Goal: Task Accomplishment & Management: Complete application form

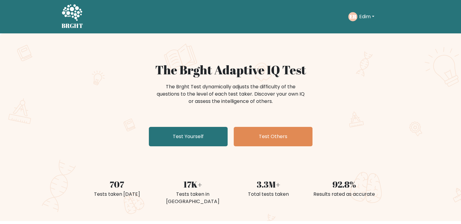
click at [367, 15] on button "Edim" at bounding box center [367, 17] width 19 height 8
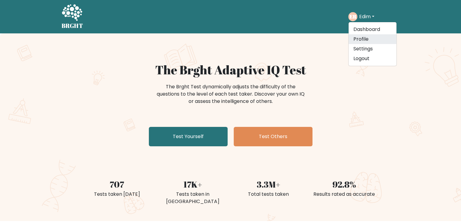
click at [359, 39] on link "Profile" at bounding box center [373, 39] width 48 height 10
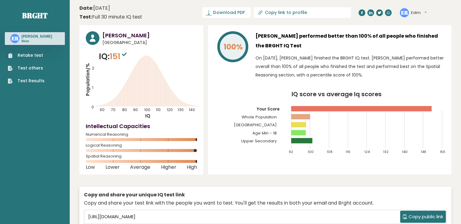
click at [40, 55] on link "Retake test" at bounding box center [26, 55] width 37 height 6
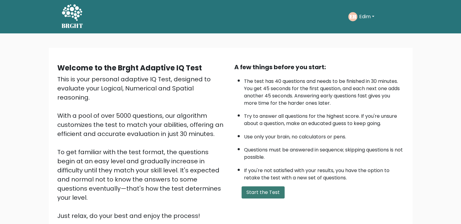
click at [264, 193] on button "Start the Test" at bounding box center [263, 192] width 43 height 12
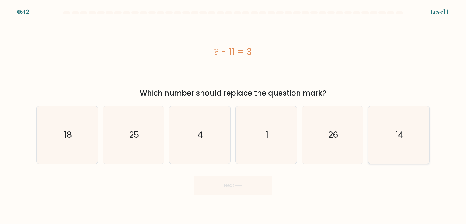
click at [381, 139] on icon "14" at bounding box center [398, 134] width 57 height 57
click at [233, 115] on input "f. 14" at bounding box center [233, 113] width 0 height 3
radio input "true"
click at [259, 185] on button "Next" at bounding box center [233, 185] width 79 height 19
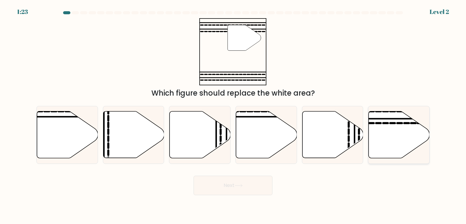
click at [382, 137] on icon at bounding box center [399, 134] width 61 height 47
click at [233, 115] on input "f." at bounding box center [233, 113] width 0 height 3
radio input "true"
click at [234, 184] on button "Next" at bounding box center [233, 185] width 79 height 19
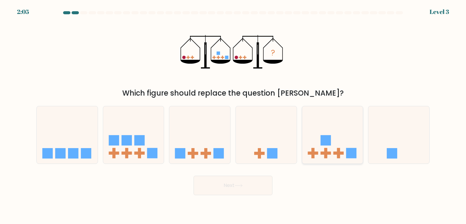
click at [343, 152] on rect at bounding box center [338, 153] width 10 height 3
click at [233, 115] on input "e." at bounding box center [233, 113] width 0 height 3
radio input "true"
click at [254, 191] on button "Next" at bounding box center [233, 185] width 79 height 19
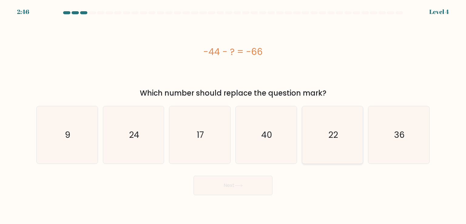
click at [322, 125] on icon "22" at bounding box center [332, 134] width 57 height 57
click at [233, 115] on input "e. 22" at bounding box center [233, 113] width 0 height 3
radio input "true"
click at [248, 183] on button "Next" at bounding box center [233, 185] width 79 height 19
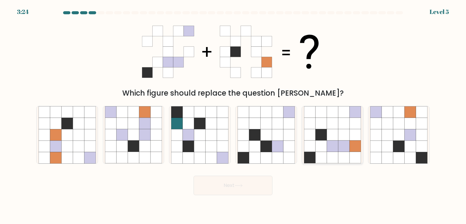
click at [328, 153] on icon at bounding box center [333, 158] width 12 height 12
click at [233, 115] on input "e." at bounding box center [233, 113] width 0 height 3
radio input "true"
click at [255, 181] on button "Next" at bounding box center [233, 185] width 79 height 19
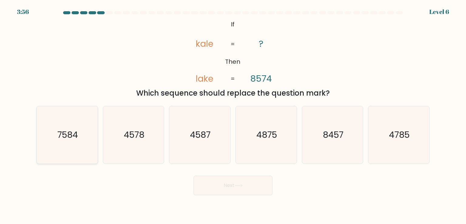
click at [89, 136] on icon "7584" at bounding box center [67, 134] width 57 height 57
click at [233, 115] on input "a. 7584" at bounding box center [233, 113] width 0 height 3
radio input "true"
click at [226, 193] on button "Next" at bounding box center [233, 185] width 79 height 19
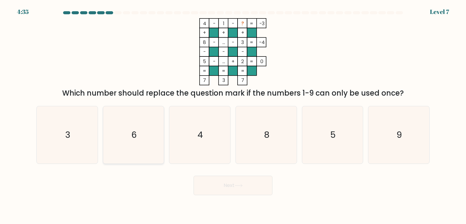
click at [126, 150] on icon "6" at bounding box center [133, 134] width 57 height 57
click at [233, 115] on input "b. 6" at bounding box center [233, 113] width 0 height 3
radio input "true"
click at [214, 183] on button "Next" at bounding box center [233, 185] width 79 height 19
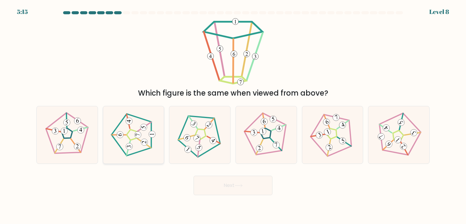
click at [143, 144] on 188 at bounding box center [144, 142] width 7 height 7
click at [233, 115] on input "b." at bounding box center [233, 113] width 0 height 3
radio input "true"
click at [236, 186] on icon at bounding box center [239, 185] width 8 height 3
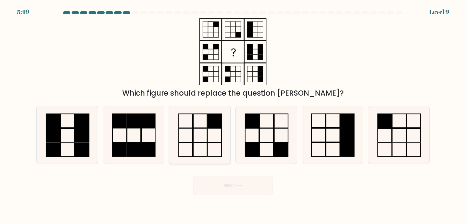
click at [208, 143] on icon at bounding box center [199, 134] width 57 height 57
click at [233, 115] on input "c." at bounding box center [233, 113] width 0 height 3
radio input "true"
click at [289, 143] on icon at bounding box center [266, 134] width 57 height 57
click at [233, 115] on input "d." at bounding box center [233, 113] width 0 height 3
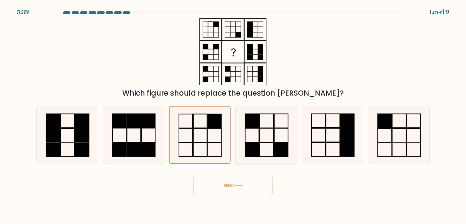
radio input "true"
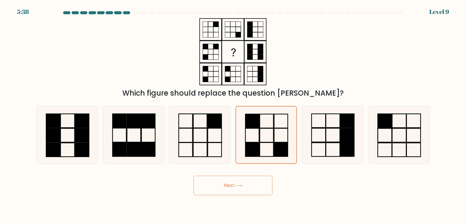
click at [240, 182] on button "Next" at bounding box center [233, 185] width 79 height 19
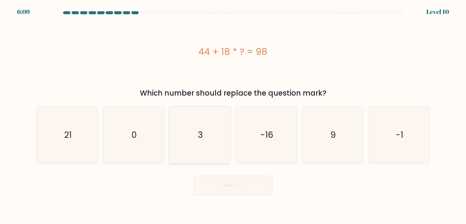
click at [208, 157] on icon "3" at bounding box center [199, 134] width 57 height 57
click at [233, 115] on input "c. 3" at bounding box center [233, 113] width 0 height 3
radio input "true"
click at [232, 182] on button "Next" at bounding box center [233, 185] width 79 height 19
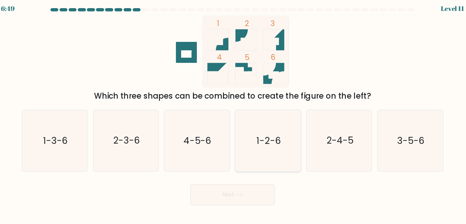
click at [272, 143] on icon "1-2-6" at bounding box center [266, 134] width 57 height 57
click at [233, 115] on input "d. 1-2-6" at bounding box center [233, 113] width 0 height 3
radio input "true"
click at [234, 191] on button "Next" at bounding box center [233, 185] width 79 height 19
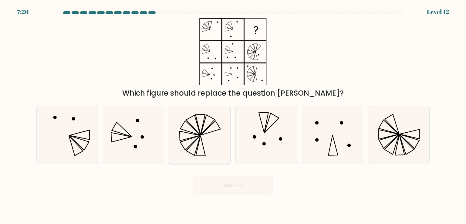
click at [197, 136] on icon at bounding box center [190, 135] width 20 height 9
click at [233, 115] on input "c." at bounding box center [233, 113] width 0 height 3
radio input "true"
click at [399, 141] on icon at bounding box center [398, 134] width 57 height 57
click at [233, 115] on input "f." at bounding box center [233, 113] width 0 height 3
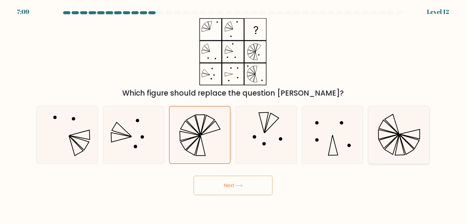
radio input "true"
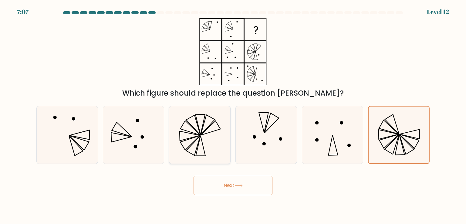
click at [207, 140] on icon at bounding box center [199, 134] width 57 height 57
click at [233, 115] on input "c." at bounding box center [233, 113] width 0 height 3
radio input "true"
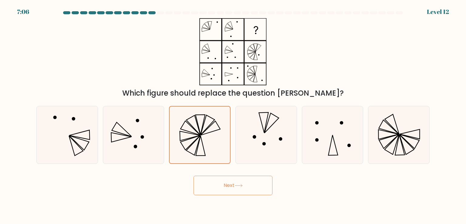
click at [241, 189] on button "Next" at bounding box center [233, 185] width 79 height 19
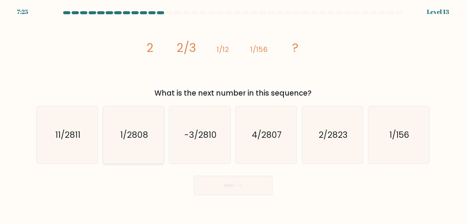
click at [147, 142] on icon "1/2808" at bounding box center [133, 134] width 57 height 57
click at [233, 115] on input "b. 1/2808" at bounding box center [233, 113] width 0 height 3
radio input "true"
click at [225, 177] on button "Next" at bounding box center [233, 185] width 79 height 19
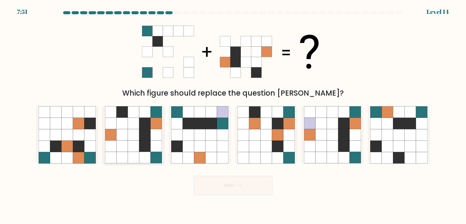
click at [145, 156] on icon at bounding box center [145, 158] width 12 height 12
click at [233, 115] on input "b." at bounding box center [233, 113] width 0 height 3
radio input "true"
click at [238, 190] on button "Next" at bounding box center [233, 185] width 79 height 19
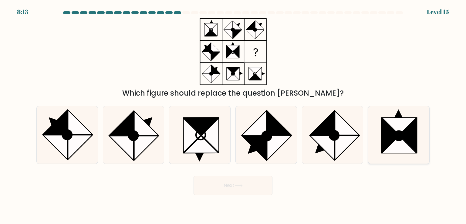
click at [398, 134] on icon at bounding box center [398, 135] width 9 height 9
click at [233, 115] on input "f." at bounding box center [233, 113] width 0 height 3
radio input "true"
click at [271, 180] on button "Next" at bounding box center [233, 185] width 79 height 19
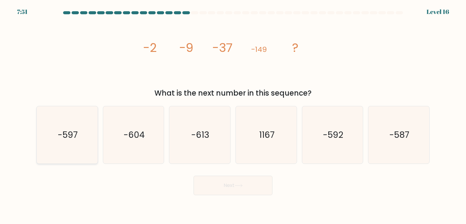
click at [66, 161] on icon "-597" at bounding box center [67, 134] width 57 height 57
click at [233, 115] on input "a. -597" at bounding box center [233, 113] width 0 height 3
radio input "true"
click at [229, 184] on button "Next" at bounding box center [233, 185] width 79 height 19
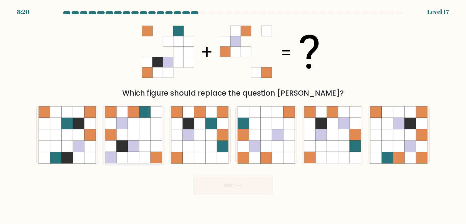
click at [147, 150] on icon at bounding box center [145, 146] width 12 height 12
click at [233, 115] on input "b." at bounding box center [233, 113] width 0 height 3
radio input "true"
click at [235, 192] on button "Next" at bounding box center [233, 185] width 79 height 19
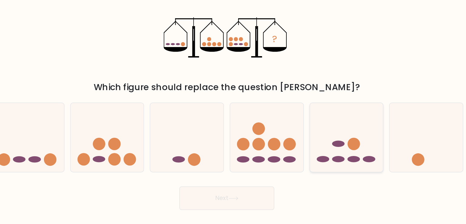
click at [328, 143] on icon at bounding box center [332, 135] width 61 height 50
click at [233, 115] on input "e." at bounding box center [233, 113] width 0 height 3
radio input "true"
click at [258, 191] on button "Next" at bounding box center [233, 185] width 79 height 19
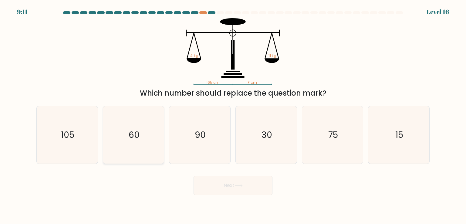
click at [149, 142] on icon "60" at bounding box center [133, 134] width 57 height 57
click at [233, 115] on input "b. 60" at bounding box center [233, 113] width 0 height 3
radio input "true"
click at [238, 192] on button "Next" at bounding box center [233, 185] width 79 height 19
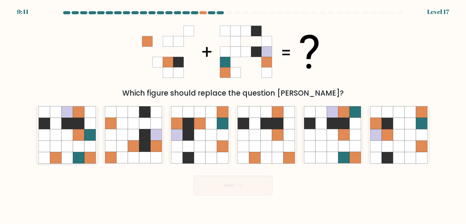
click at [78, 136] on icon at bounding box center [79, 135] width 12 height 12
click at [233, 115] on input "a." at bounding box center [233, 113] width 0 height 3
radio input "true"
click at [222, 187] on button "Next" at bounding box center [233, 185] width 79 height 19
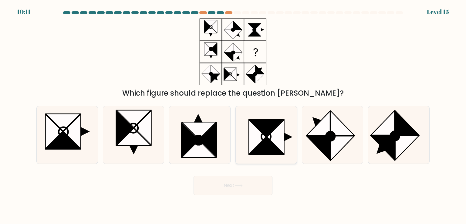
click at [274, 149] on icon at bounding box center [266, 145] width 34 height 17
click at [233, 115] on input "d." at bounding box center [233, 113] width 0 height 3
radio input "true"
click at [242, 185] on icon at bounding box center [238, 185] width 7 height 3
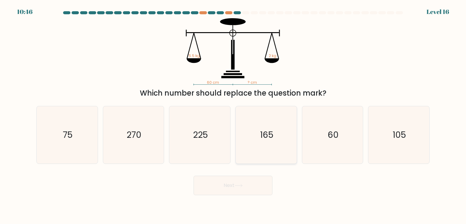
click at [273, 141] on icon "165" at bounding box center [266, 134] width 57 height 57
click at [233, 115] on input "d. 165" at bounding box center [233, 113] width 0 height 3
radio input "true"
click at [239, 184] on icon at bounding box center [239, 185] width 8 height 3
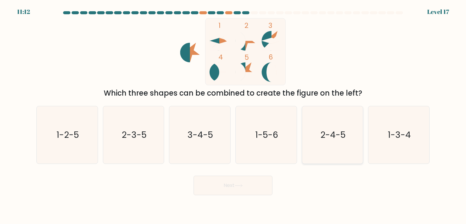
click at [328, 136] on text "2-4-5" at bounding box center [332, 135] width 25 height 12
click at [233, 115] on input "e. 2-4-5" at bounding box center [233, 113] width 0 height 3
radio input "true"
click at [242, 185] on icon at bounding box center [239, 185] width 8 height 3
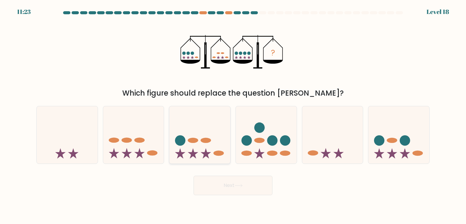
click at [211, 142] on icon at bounding box center [199, 135] width 61 height 50
click at [233, 115] on input "c." at bounding box center [233, 113] width 0 height 3
radio input "true"
drag, startPoint x: 248, startPoint y: 197, endPoint x: 257, endPoint y: 183, distance: 17.3
click at [257, 183] on body "11:22 Level 18" at bounding box center [233, 112] width 466 height 224
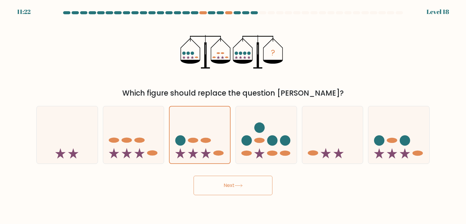
click at [257, 183] on button "Next" at bounding box center [233, 185] width 79 height 19
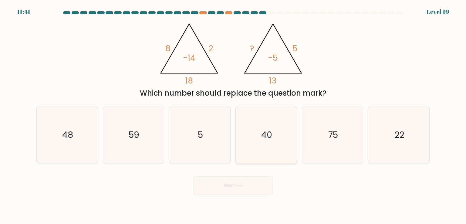
click at [267, 143] on icon "40" at bounding box center [266, 134] width 57 height 57
click at [233, 115] on input "d. 40" at bounding box center [233, 113] width 0 height 3
radio input "true"
click at [241, 182] on button "Next" at bounding box center [233, 185] width 79 height 19
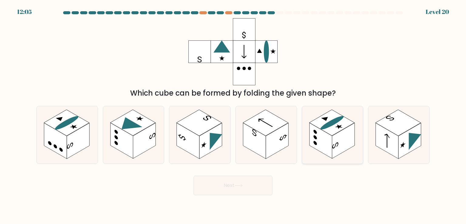
click at [332, 139] on rect at bounding box center [320, 141] width 23 height 36
click at [233, 115] on input "e." at bounding box center [233, 113] width 0 height 3
radio input "true"
click at [245, 181] on button "Next" at bounding box center [233, 185] width 79 height 19
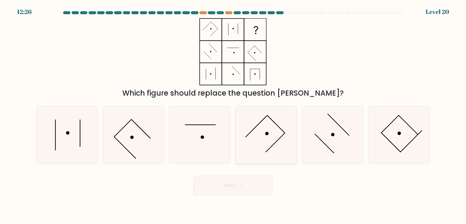
click at [277, 135] on icon at bounding box center [266, 134] width 57 height 57
click at [233, 115] on input "d." at bounding box center [233, 113] width 0 height 3
radio input "true"
click at [404, 138] on icon at bounding box center [398, 134] width 57 height 57
click at [233, 115] on input "f." at bounding box center [233, 113] width 0 height 3
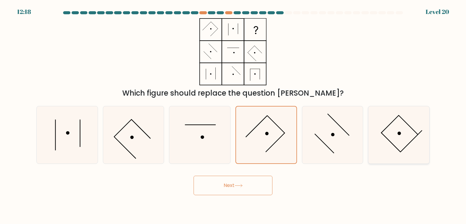
radio input "true"
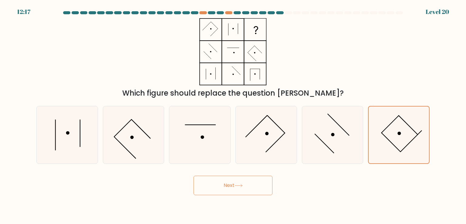
click at [218, 194] on button "Next" at bounding box center [233, 185] width 79 height 19
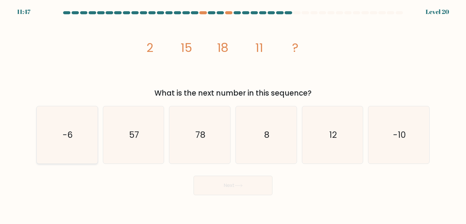
click at [67, 146] on icon "-6" at bounding box center [67, 134] width 57 height 57
click at [233, 115] on input "a. -6" at bounding box center [233, 113] width 0 height 3
radio input "true"
click at [261, 189] on button "Next" at bounding box center [233, 185] width 79 height 19
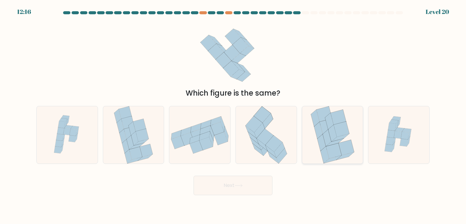
click at [331, 150] on icon at bounding box center [333, 150] width 15 height 15
click at [233, 115] on input "e." at bounding box center [233, 113] width 0 height 3
radio input "true"
click at [245, 184] on button "Next" at bounding box center [233, 185] width 79 height 19
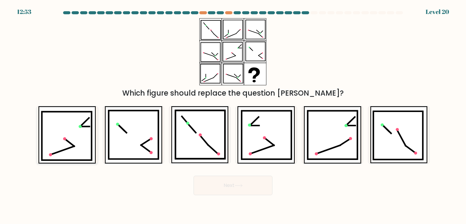
click at [72, 135] on icon at bounding box center [67, 136] width 50 height 48
click at [233, 115] on input "a." at bounding box center [233, 113] width 0 height 3
radio input "true"
click at [224, 183] on button "Next" at bounding box center [233, 185] width 79 height 19
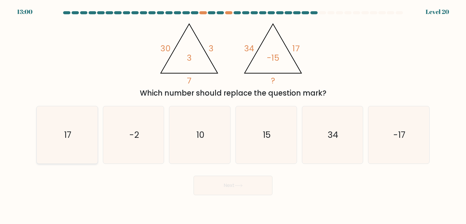
click at [51, 128] on icon "17" at bounding box center [67, 134] width 57 height 57
click at [233, 115] on input "a. 17" at bounding box center [233, 113] width 0 height 3
radio input "true"
click at [233, 182] on button "Next" at bounding box center [233, 185] width 79 height 19
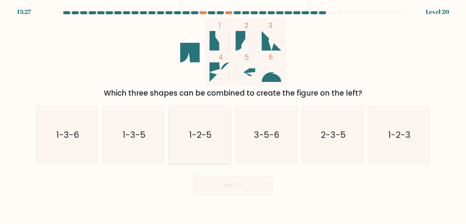
click at [208, 139] on text "1-2-5" at bounding box center [200, 135] width 22 height 12
click at [233, 115] on input "c. 1-2-5" at bounding box center [233, 113] width 0 height 3
radio input "true"
click at [233, 184] on button "Next" at bounding box center [233, 185] width 79 height 19
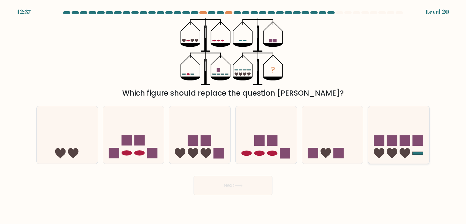
click at [395, 154] on icon at bounding box center [392, 153] width 10 height 10
click at [233, 115] on input "f." at bounding box center [233, 113] width 0 height 3
radio input "true"
click at [234, 182] on button "Next" at bounding box center [233, 185] width 79 height 19
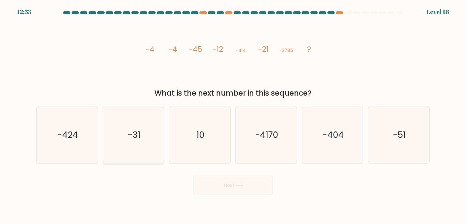
click at [129, 116] on icon "-31" at bounding box center [133, 134] width 57 height 57
click at [233, 115] on input "b. -31" at bounding box center [233, 113] width 0 height 3
radio input "true"
click at [241, 187] on icon at bounding box center [239, 185] width 8 height 3
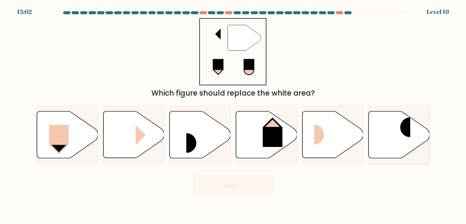
click at [417, 126] on icon at bounding box center [399, 134] width 61 height 47
click at [233, 115] on input "f." at bounding box center [233, 113] width 0 height 3
radio input "true"
click at [230, 190] on button "Next" at bounding box center [233, 185] width 79 height 19
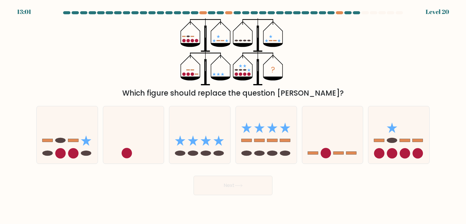
click at [210, 33] on icon "?" at bounding box center [233, 51] width 105 height 67
click at [255, 149] on icon at bounding box center [266, 135] width 61 height 50
click at [233, 115] on input "d." at bounding box center [233, 113] width 0 height 3
radio input "true"
click at [239, 185] on icon at bounding box center [238, 185] width 7 height 3
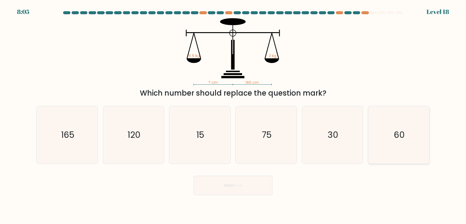
click at [403, 139] on text "60" at bounding box center [399, 135] width 11 height 12
click at [233, 115] on input "f. 60" at bounding box center [233, 113] width 0 height 3
radio input "true"
click at [255, 188] on button "Next" at bounding box center [233, 185] width 79 height 19
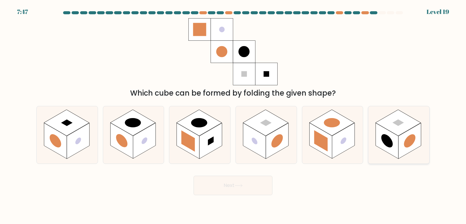
click at [375, 146] on icon at bounding box center [398, 134] width 61 height 57
click at [233, 115] on input "f." at bounding box center [233, 113] width 0 height 3
radio input "true"
click at [267, 181] on button "Next" at bounding box center [233, 185] width 79 height 19
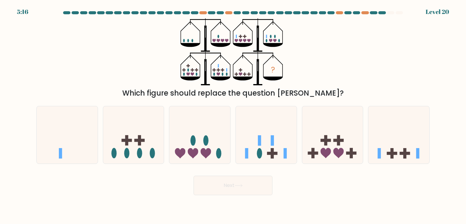
click at [213, 103] on div "a. b. c." at bounding box center [233, 132] width 398 height 62
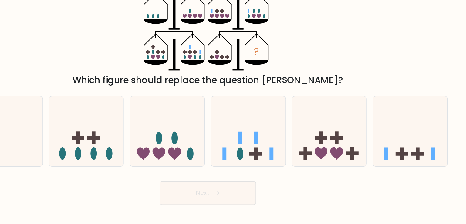
click at [269, 107] on div at bounding box center [266, 135] width 62 height 58
click at [233, 112] on input "d." at bounding box center [233, 113] width 0 height 3
radio input "true"
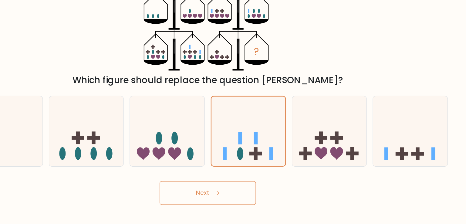
click at [229, 180] on button "Next" at bounding box center [233, 185] width 79 height 19
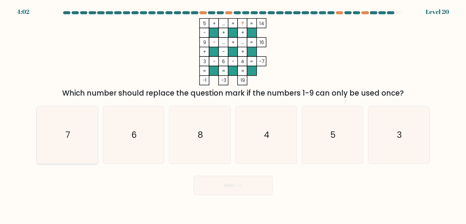
click at [73, 140] on icon "7" at bounding box center [67, 134] width 57 height 57
click at [233, 115] on input "a. 7" at bounding box center [233, 113] width 0 height 3
radio input "true"
click at [238, 179] on button "Next" at bounding box center [233, 185] width 79 height 19
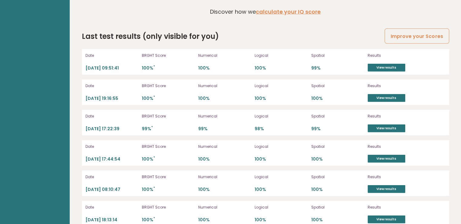
scroll to position [1697, 0]
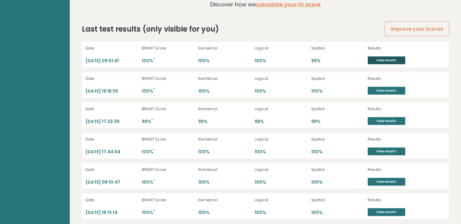
click at [400, 59] on link "View results" at bounding box center [387, 60] width 38 height 8
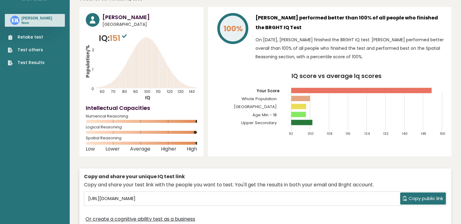
scroll to position [0, 0]
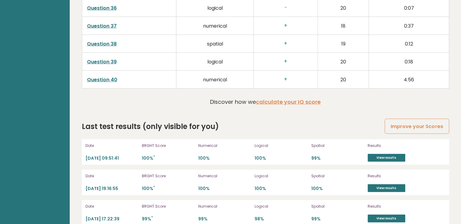
scroll to position [1599, 0]
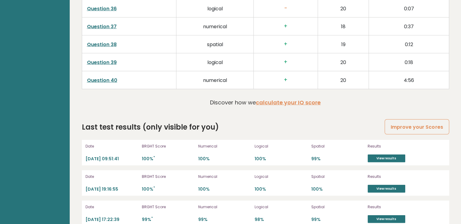
click at [100, 80] on link "Question 40" at bounding box center [102, 80] width 30 height 7
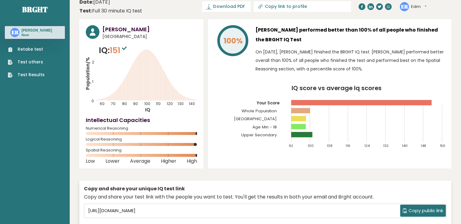
scroll to position [0, 0]
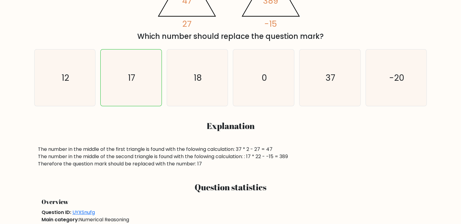
scroll to position [168, 0]
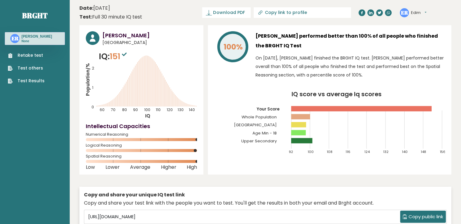
scroll to position [2, 0]
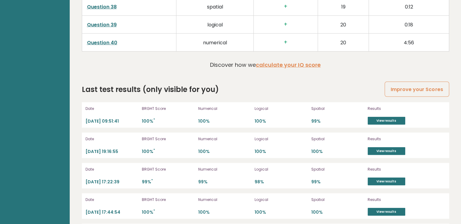
scroll to position [1638, 0]
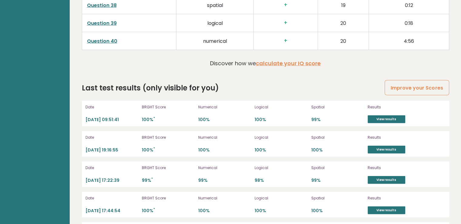
click at [143, 105] on p "BRGHT Score" at bounding box center [168, 106] width 53 height 5
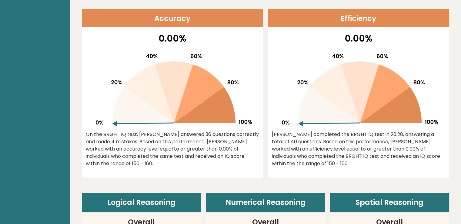
scroll to position [0, 0]
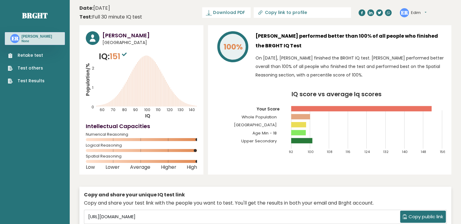
click at [410, 10] on div "ER Edim Dashboard Profile Settings Logout" at bounding box center [413, 12] width 27 height 9
click at [411, 11] on button "Edim" at bounding box center [418, 13] width 15 height 6
click at [417, 29] on link "Profile" at bounding box center [427, 30] width 31 height 8
click at [417, 12] on button "Edim" at bounding box center [418, 13] width 15 height 6
click at [419, 21] on link "Dashboard" at bounding box center [427, 22] width 31 height 8
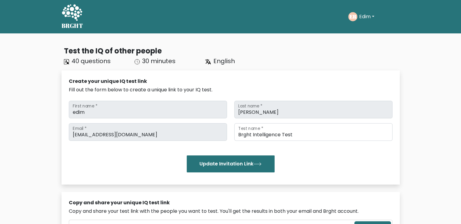
click at [369, 13] on button "Edim" at bounding box center [367, 17] width 19 height 8
click at [369, 35] on link "Profile" at bounding box center [373, 39] width 48 height 10
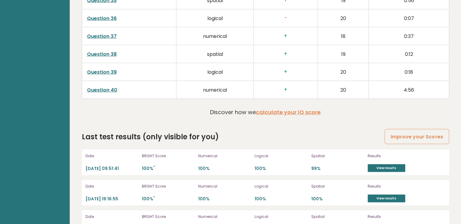
scroll to position [1594, 0]
